Goal: Information Seeking & Learning: Learn about a topic

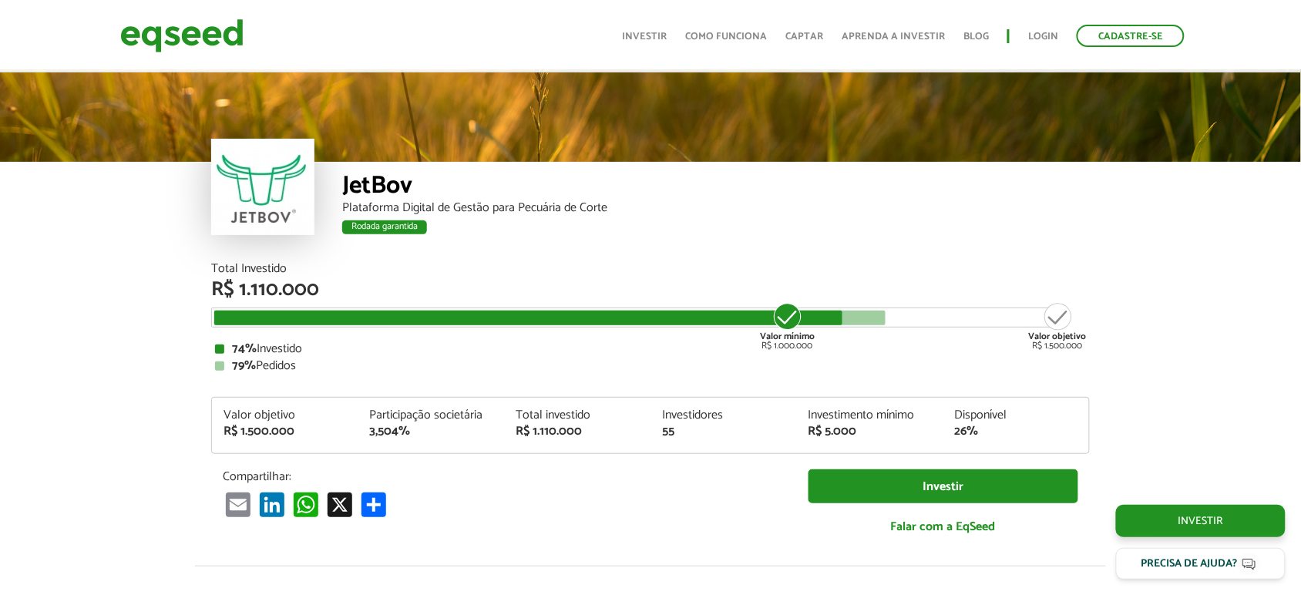
scroll to position [1888, 0]
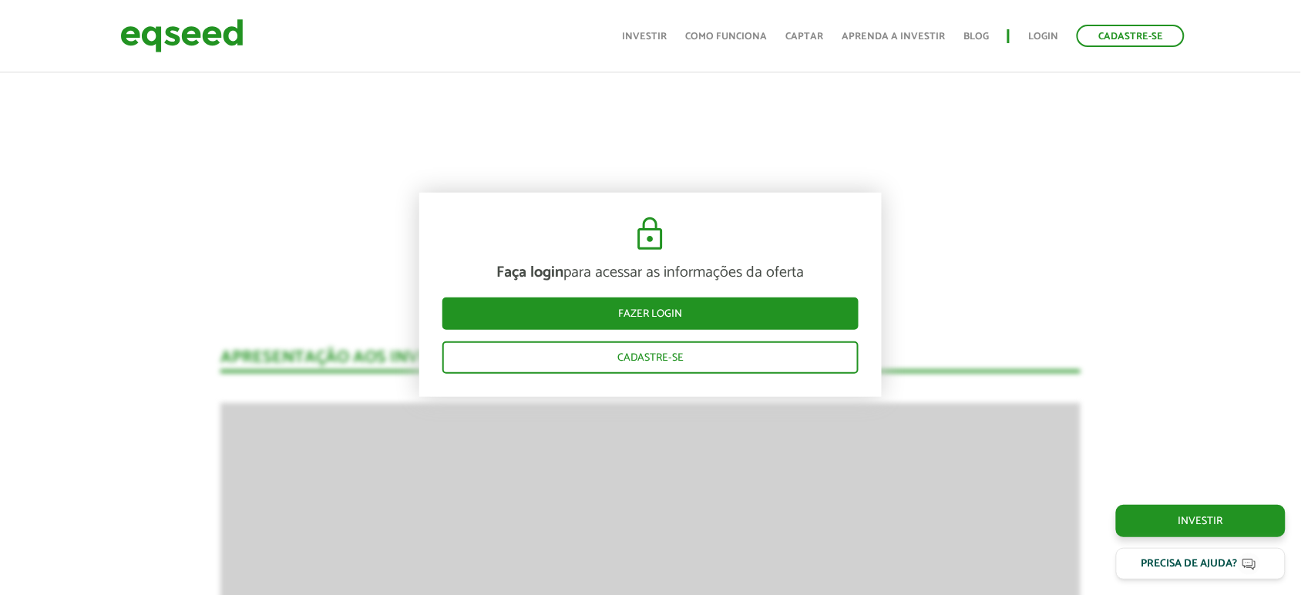
drag, startPoint x: 258, startPoint y: 291, endPoint x: 314, endPoint y: 291, distance: 56.2
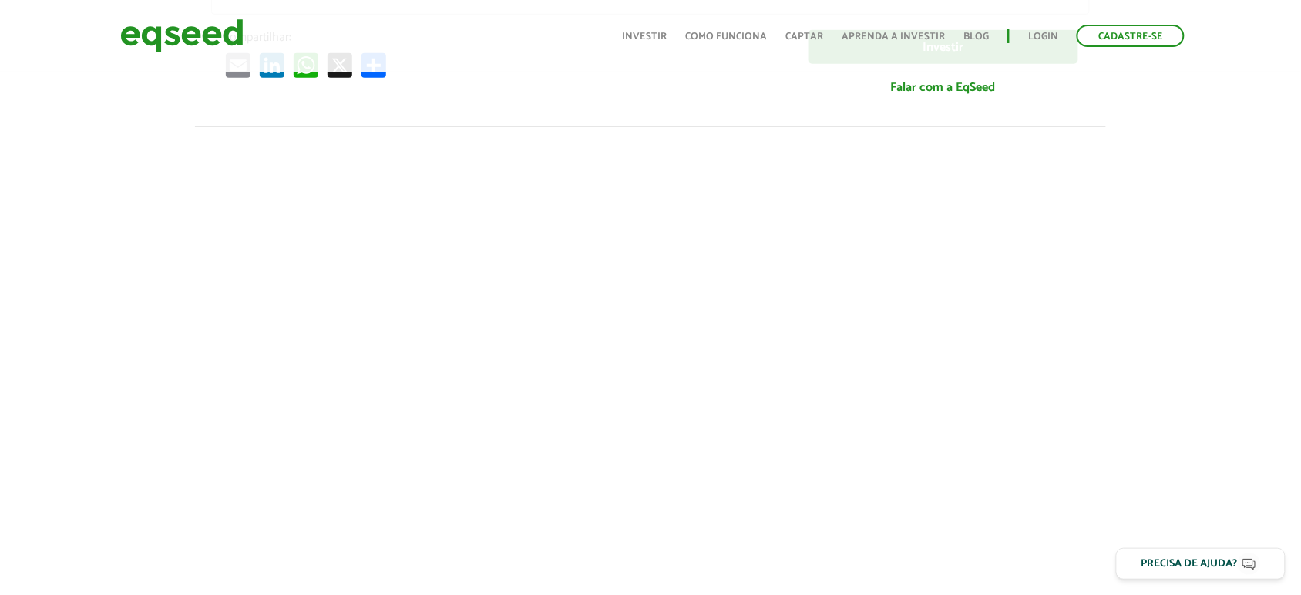
scroll to position [0, 0]
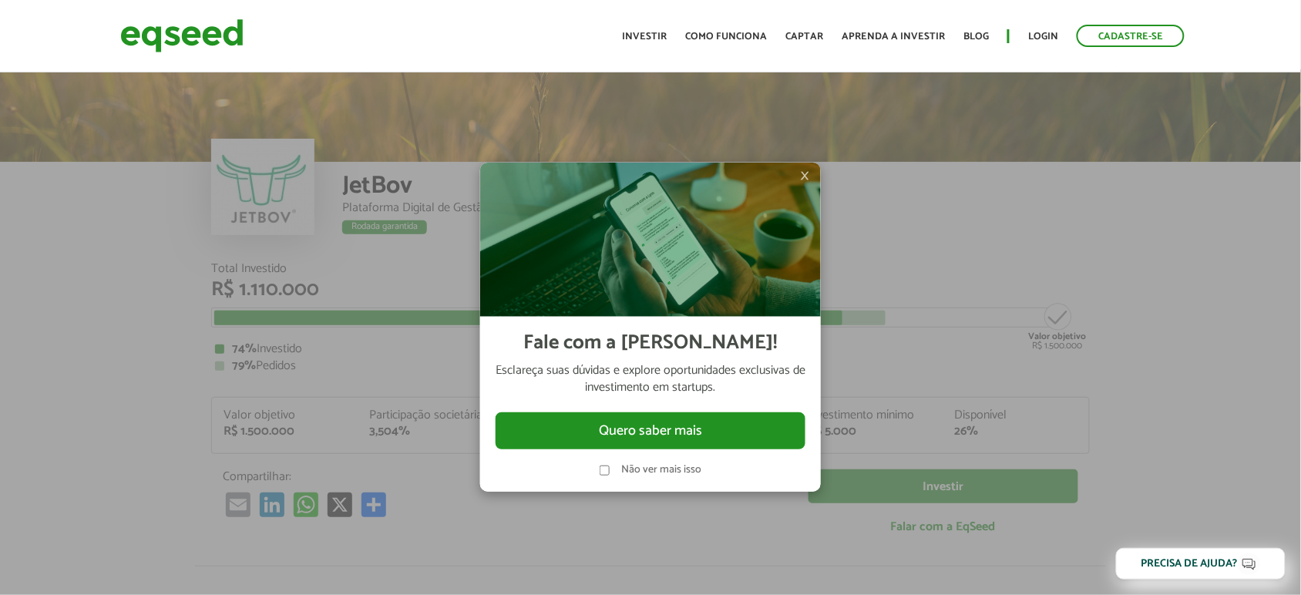
click at [803, 183] on span "×" at bounding box center [804, 175] width 9 height 18
